Goal: Task Accomplishment & Management: Use online tool/utility

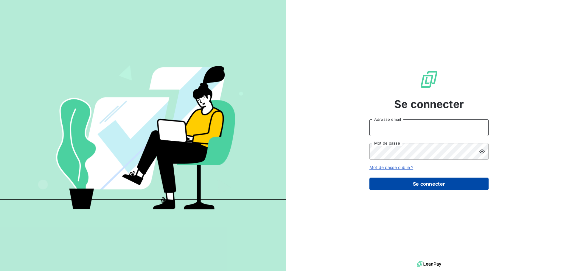
type input "[PERSON_NAME][EMAIL_ADDRESS][DOMAIN_NAME]"
click at [431, 181] on button "Se connecter" at bounding box center [428, 184] width 119 height 13
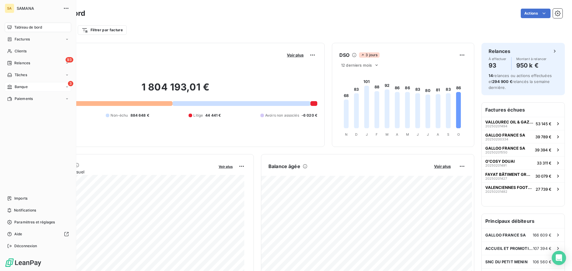
click at [28, 87] on div "3 Banque" at bounding box center [38, 87] width 66 height 10
click at [35, 101] on span "Opérations à associer" at bounding box center [33, 98] width 38 height 5
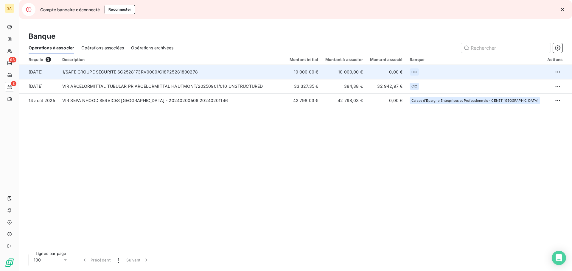
click at [157, 71] on td "1/SAFE GROUPE SECURITE SC2528173RV0000/C18P25281800278" at bounding box center [172, 72] width 227 height 14
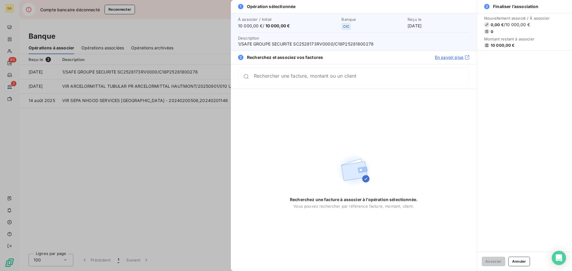
click at [289, 76] on input "Rechercher une facture, montant ou un client" at bounding box center [361, 77] width 215 height 6
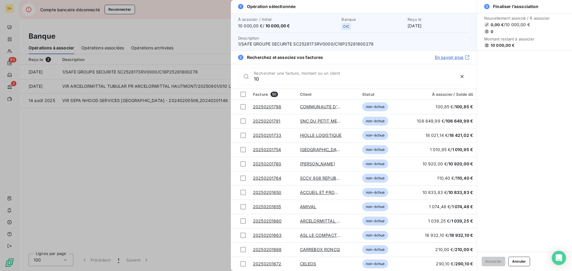
type input "1"
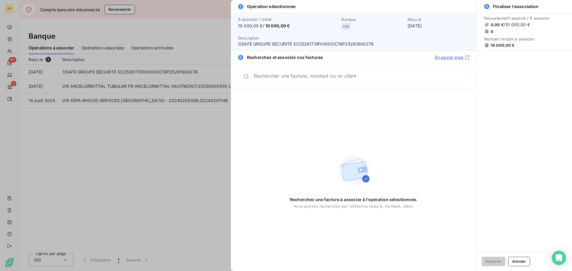
click at [456, 58] on link "En savoir plus" at bounding box center [452, 58] width 35 height 6
click at [240, 57] on span "2" at bounding box center [240, 57] width 5 height 5
click at [299, 57] on span "Recherchez et associez vos factures" at bounding box center [285, 58] width 76 height 6
click at [300, 79] on input "Rechercher une facture, montant ou un client" at bounding box center [361, 79] width 215 height 6
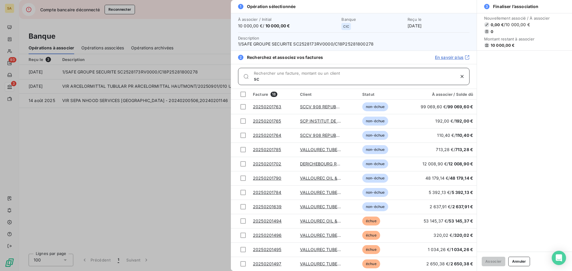
type input "s"
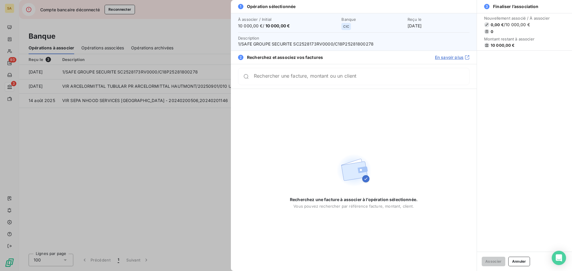
click at [195, 123] on div at bounding box center [286, 135] width 572 height 271
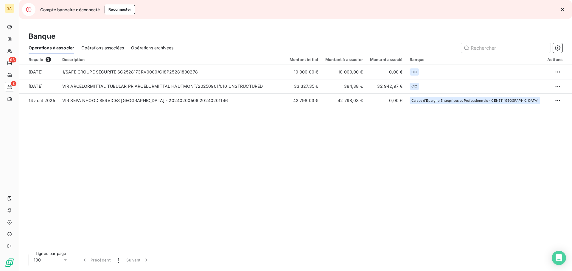
drag, startPoint x: 146, startPoint y: 150, endPoint x: 142, endPoint y: 144, distance: 6.9
click at [146, 150] on div "Reçu le 3 Description Montant initial Montant à associer Montant associé Banque…" at bounding box center [295, 151] width 553 height 195
